Goal: Information Seeking & Learning: Learn about a topic

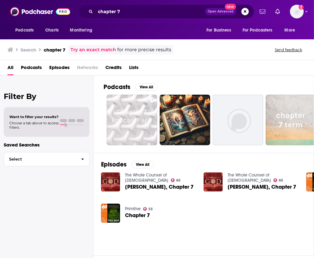
click at [132, 4] on div "chapter 7 Open Advanced New" at bounding box center [166, 11] width 176 height 14
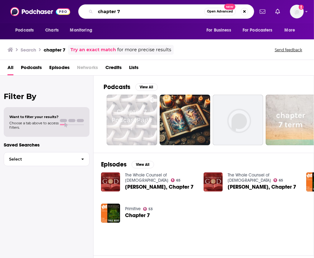
drag, startPoint x: 128, startPoint y: 10, endPoint x: 39, endPoint y: 17, distance: 89.5
click at [39, 17] on div "Podcasts Charts Monitoring chapter 7 Open Advanced New For Business For Podcast…" at bounding box center [157, 11] width 314 height 23
type input "[PERSON_NAME]"
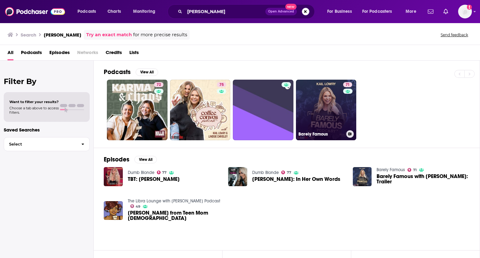
click at [309, 107] on link "71 Barely Famous" at bounding box center [326, 110] width 61 height 61
